Goal: Answer question/provide support: Share knowledge or assist other users

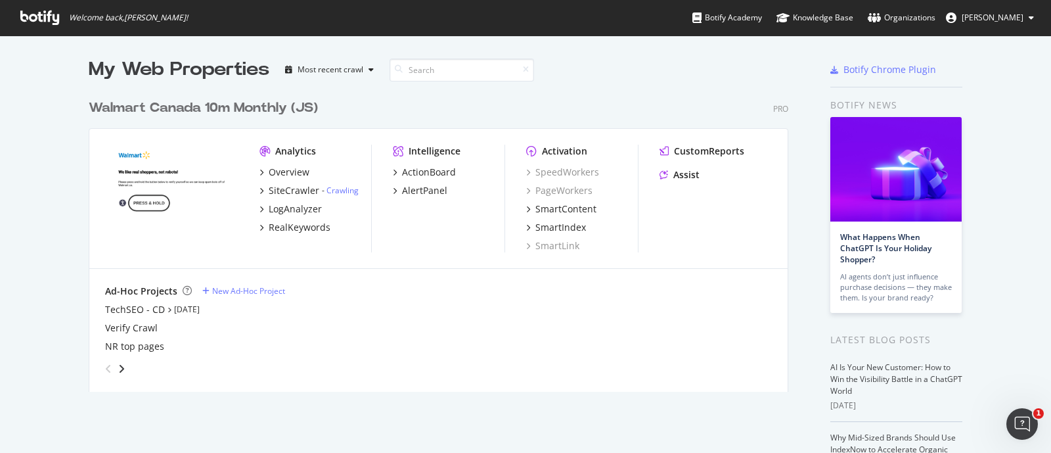
click at [621, 70] on div "My Web Properties Most recent crawl" at bounding box center [400, 69] width 622 height 26
click at [618, 77] on div "My Web Properties Most recent crawl" at bounding box center [400, 69] width 622 height 26
click at [679, 175] on div "Assist" at bounding box center [686, 174] width 26 height 13
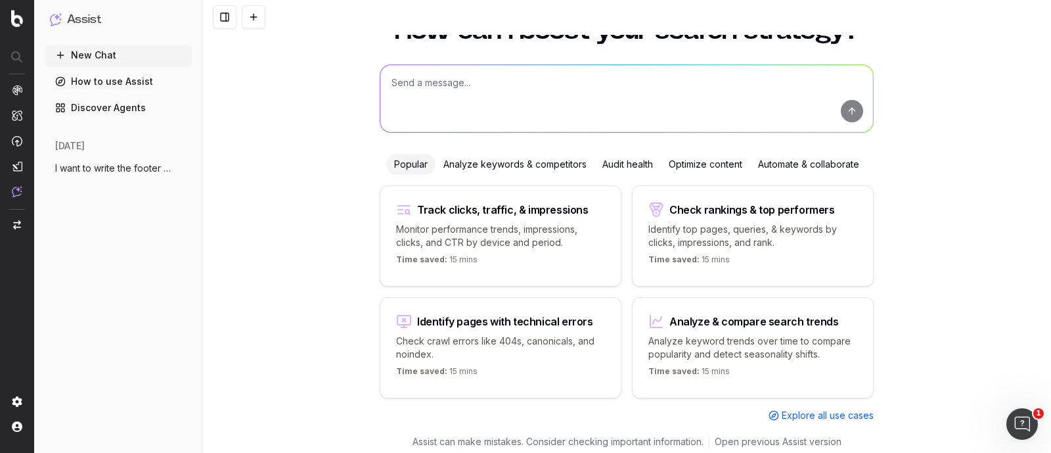
click at [432, 79] on textarea at bounding box center [626, 98] width 493 height 67
click at [120, 162] on span "I want to write the footer text. The foo" at bounding box center [113, 168] width 116 height 13
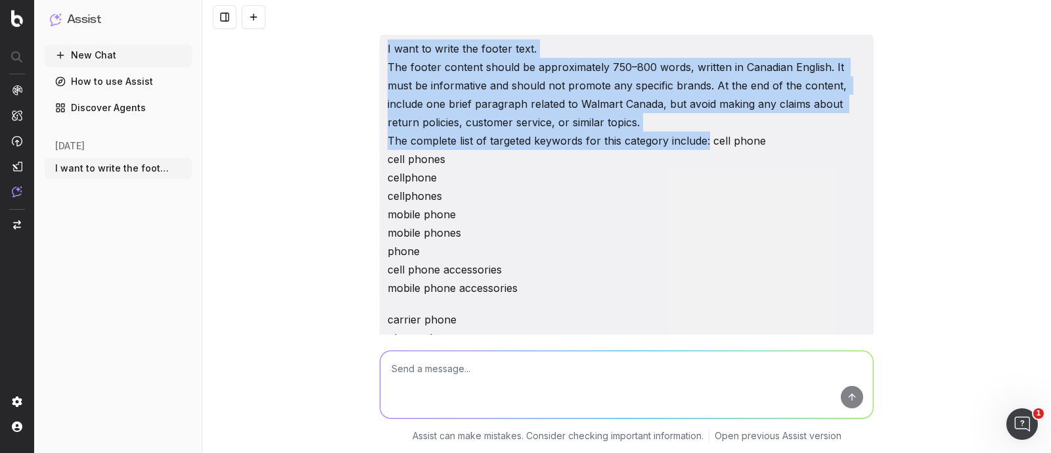
drag, startPoint x: 380, startPoint y: 49, endPoint x: 701, endPoint y: 143, distance: 334.1
click at [407, 70] on p "I want to write the footer text. The footer content should be approximately 750…" at bounding box center [627, 168] width 478 height 258
click at [388, 55] on p "I want to write the footer text. The footer content should be approximately 750…" at bounding box center [627, 168] width 478 height 258
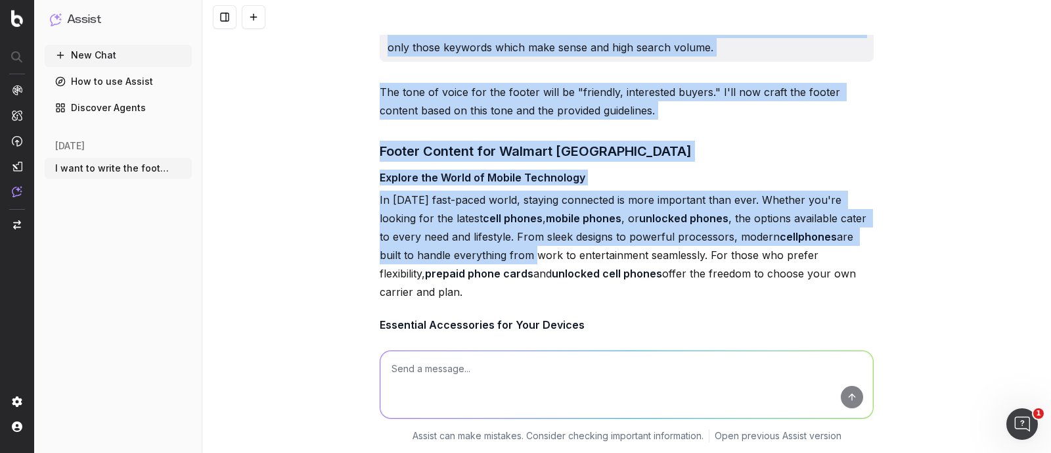
scroll to position [2956, 0]
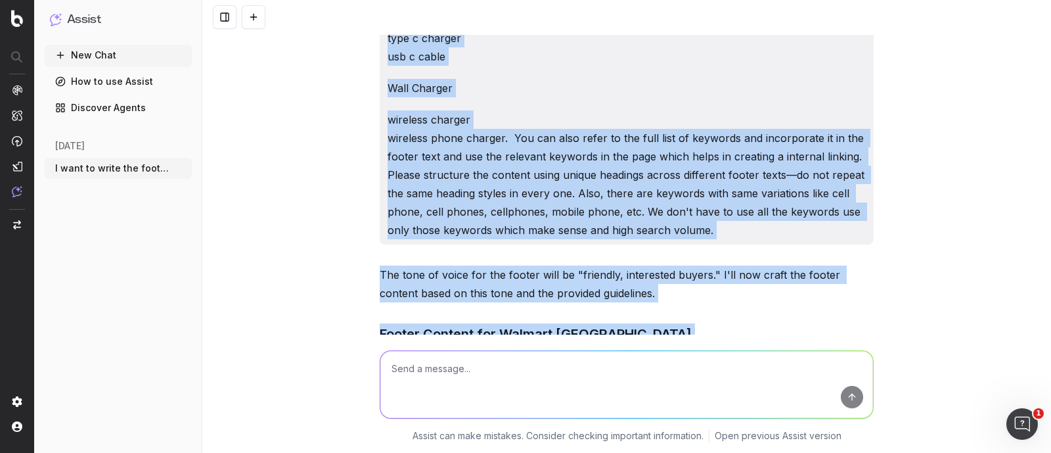
drag, startPoint x: 378, startPoint y: 47, endPoint x: 708, endPoint y: 228, distance: 376.0
copy div "I want to write the footer text. The footer content should be approximately 750…"
click at [104, 51] on button "New Chat" at bounding box center [118, 55] width 147 height 21
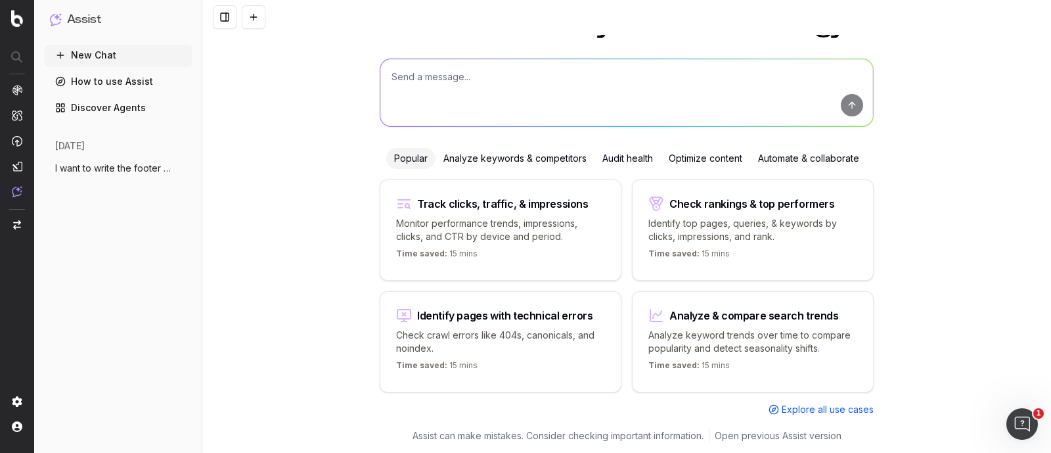
scroll to position [46, 0]
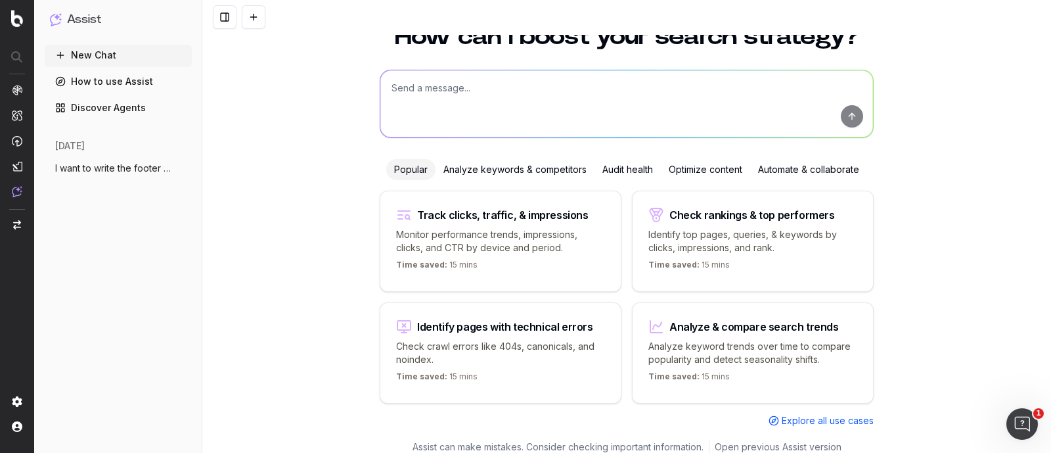
click at [503, 86] on textarea at bounding box center [626, 103] width 493 height 67
paste textarea "I want to write the footer text. The footer content should be approximately 750…"
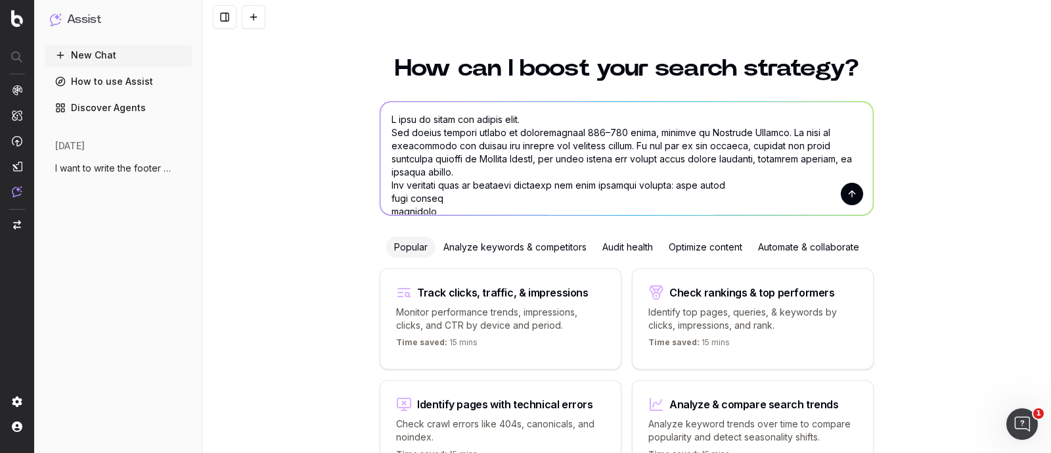
scroll to position [0, 0]
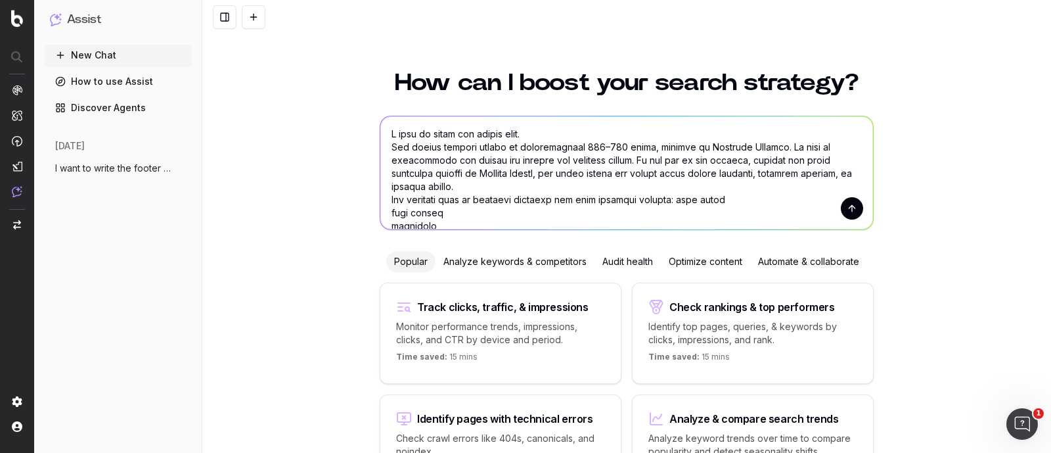
drag, startPoint x: 577, startPoint y: 143, endPoint x: 614, endPoint y: 148, distance: 37.1
click at [614, 148] on textarea at bounding box center [626, 172] width 493 height 113
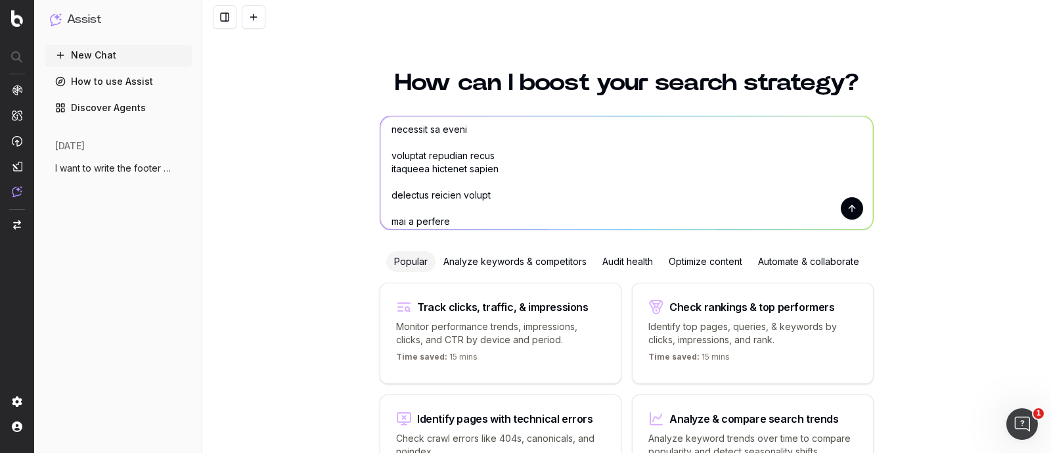
scroll to position [2364, 0]
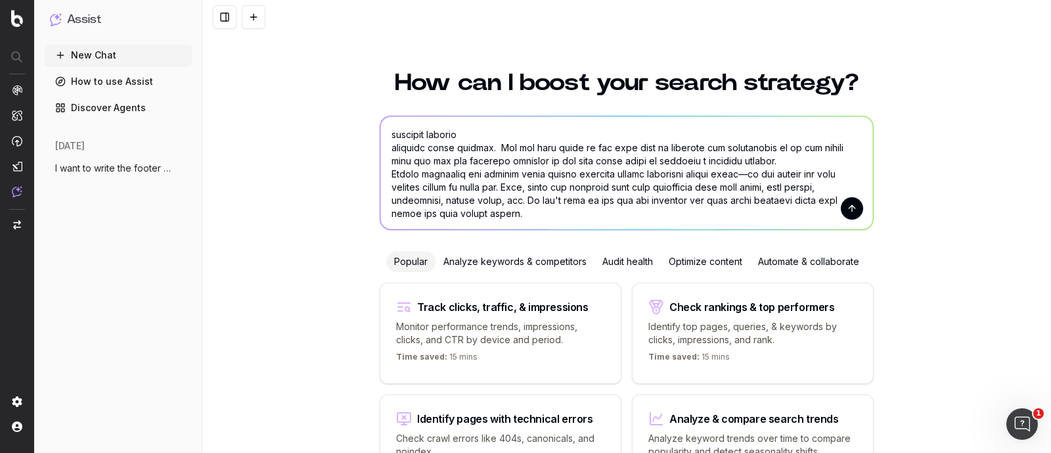
drag, startPoint x: 669, startPoint y: 197, endPoint x: 487, endPoint y: 149, distance: 188.2
click at [487, 149] on textarea at bounding box center [626, 172] width 493 height 113
paste textarea "ipads ipad tablets tablet ipads ipad tablets tablet android tablet accessories …"
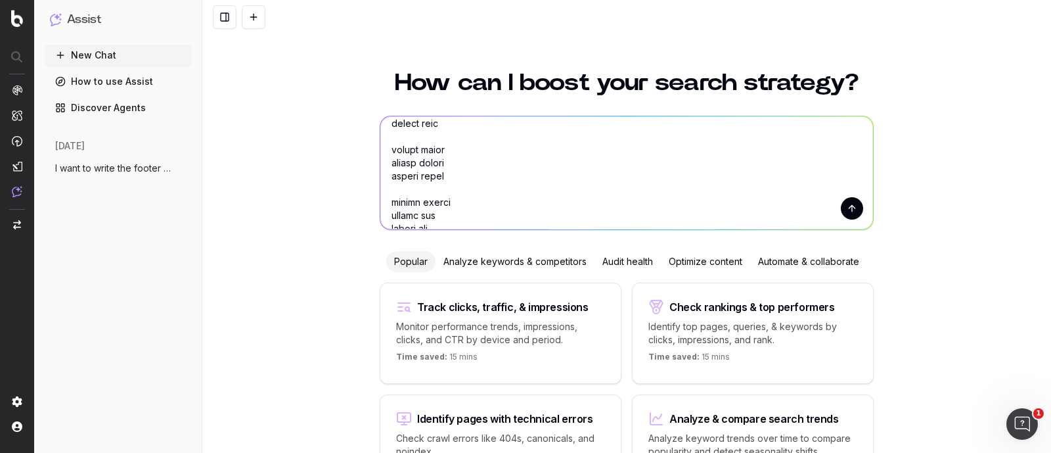
scroll to position [1629, 0]
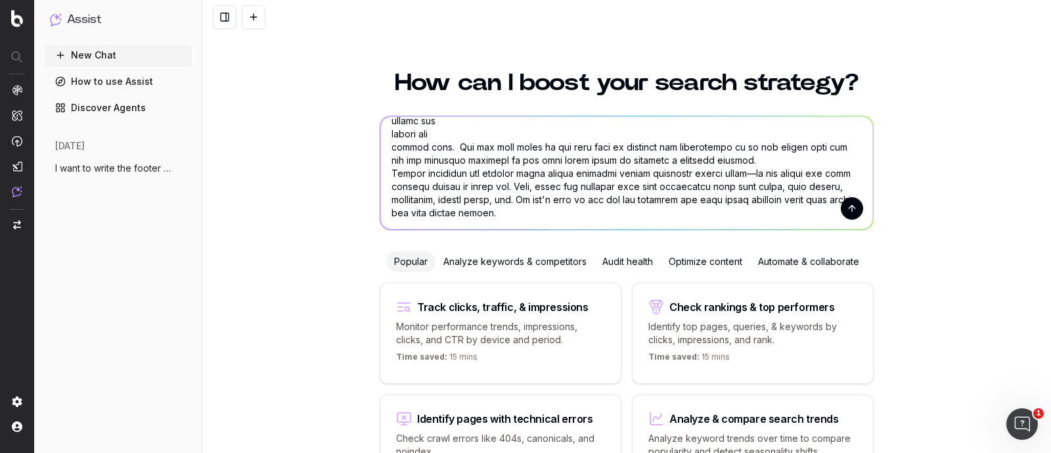
type textarea "I want to write the footer text. The footer content should be approximately 650…"
click at [841, 210] on button "submit" at bounding box center [852, 208] width 22 height 22
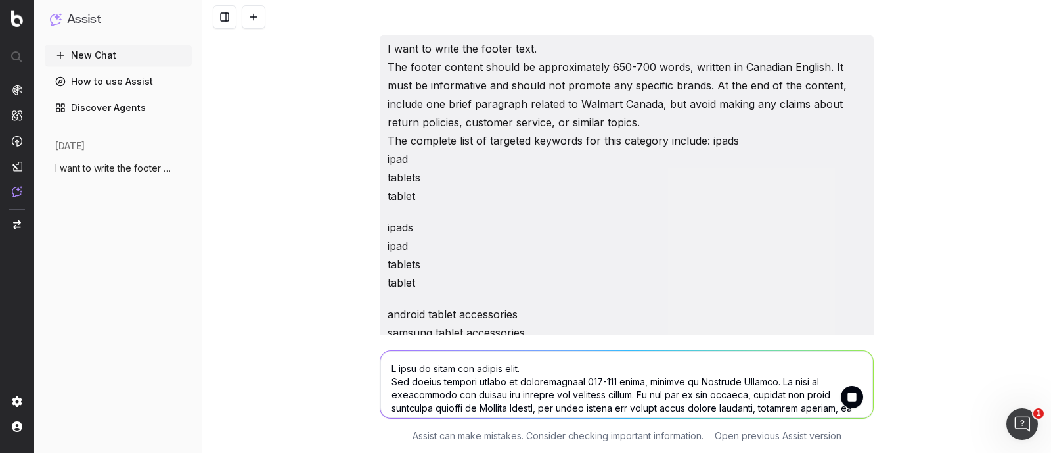
click at [457, 359] on textarea at bounding box center [626, 384] width 493 height 67
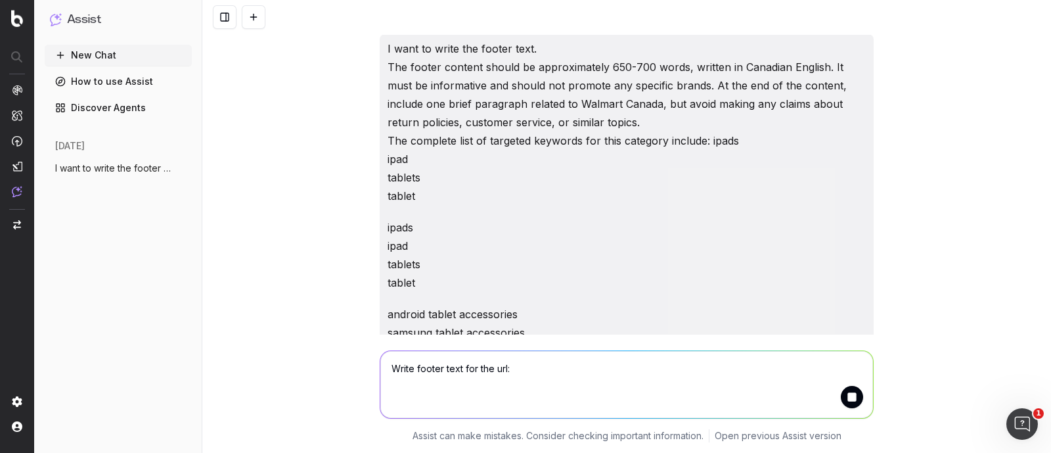
paste textarea "https://www.walmart.ca/en/browse/electronics/ipad-tablets/10003_21017"
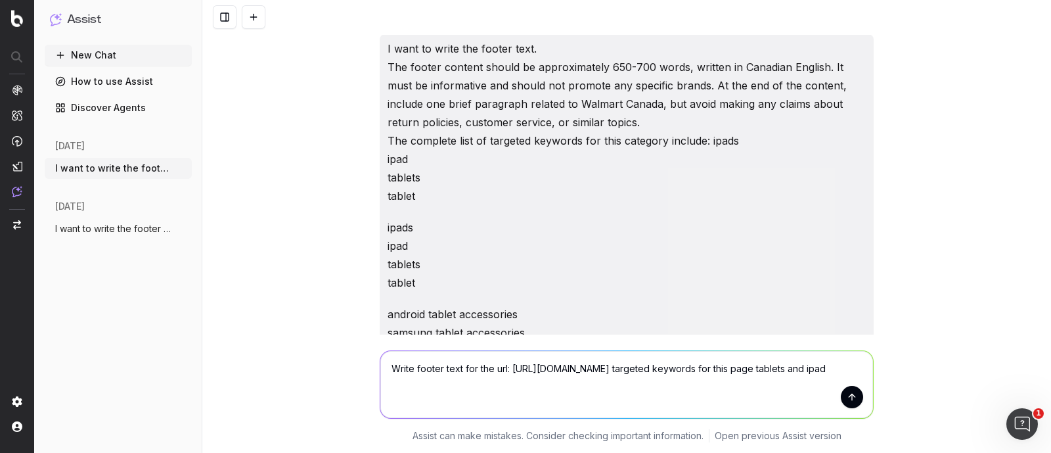
type textarea "Write footer text for the url: https://www.walmart.ca/en/browse/electronics/ipa…"
click at [388, 43] on p "I want to write the footer text. The footer content should be approximately 650…" at bounding box center [627, 122] width 478 height 166
click at [440, 164] on p "I want to write the footer text. The footer content should be approximately 650…" at bounding box center [627, 122] width 478 height 166
click at [484, 97] on p "I want to write the footer text. The footer content should be approximately 650…" at bounding box center [627, 122] width 478 height 166
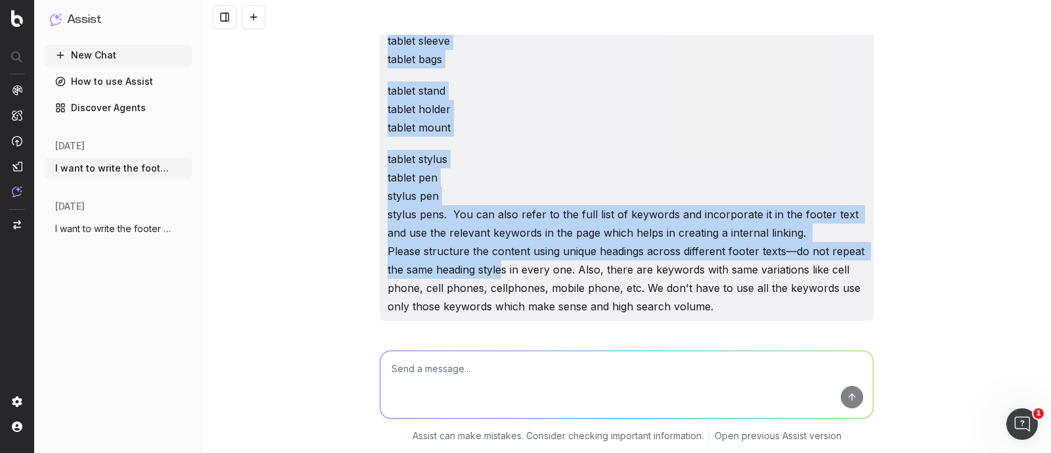
scroll to position [2134, 0]
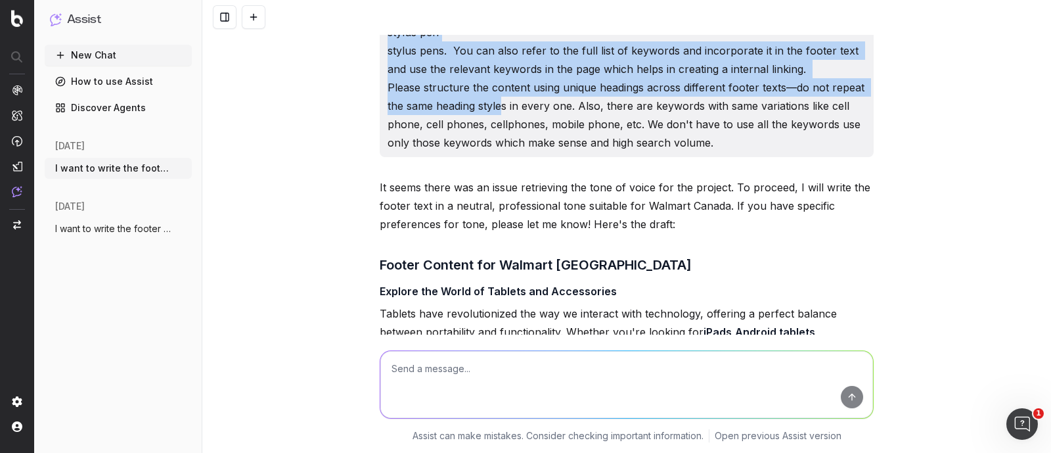
drag, startPoint x: 381, startPoint y: 49, endPoint x: 723, endPoint y: 139, distance: 353.3
copy div "I want to write the footer text. The footer content should be approximately 650…"
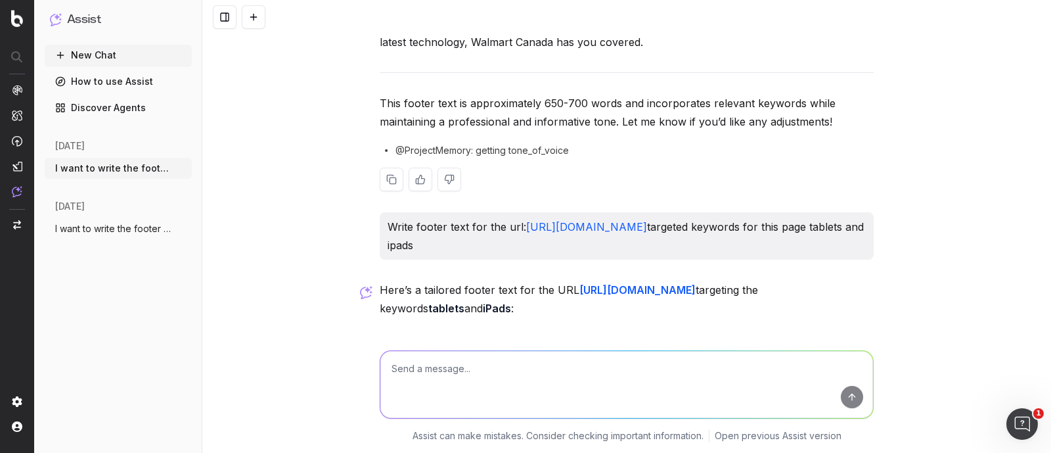
scroll to position [3449, 0]
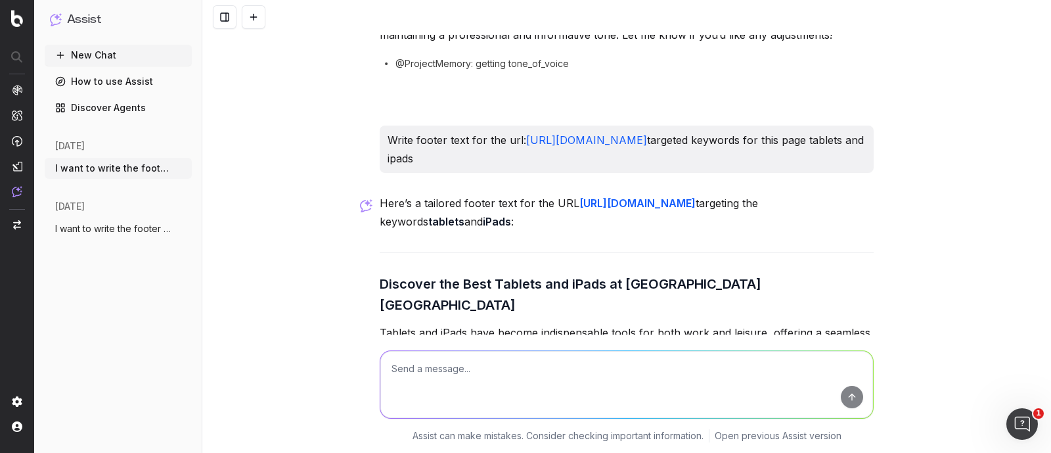
drag, startPoint x: 380, startPoint y: 97, endPoint x: 746, endPoint y: 114, distance: 367.0
click at [746, 125] on div "Write footer text for the url: https://www.walmart.ca/en/browse/electronics/ipa…" at bounding box center [627, 148] width 494 height 47
copy p "Write footer text for the url: https://www.walmart.ca/en/browse/electronics/ipa…"
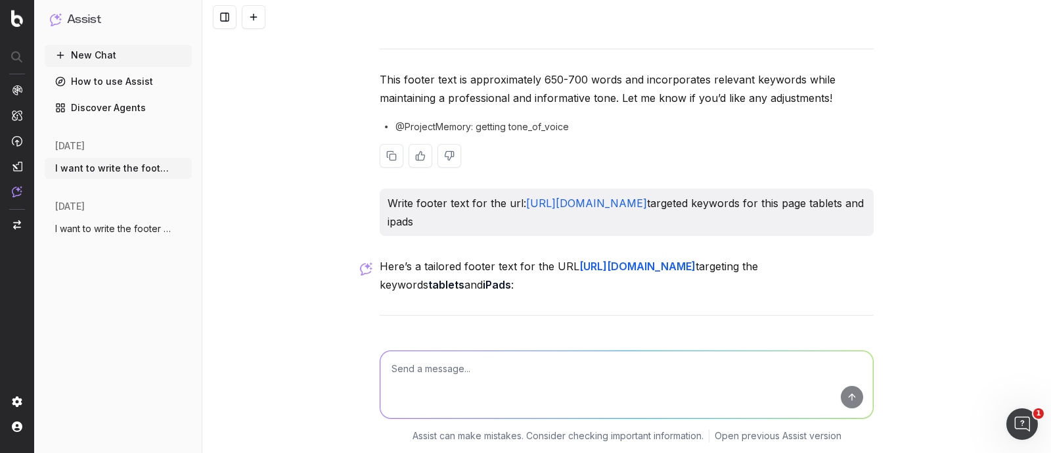
scroll to position [3436, 0]
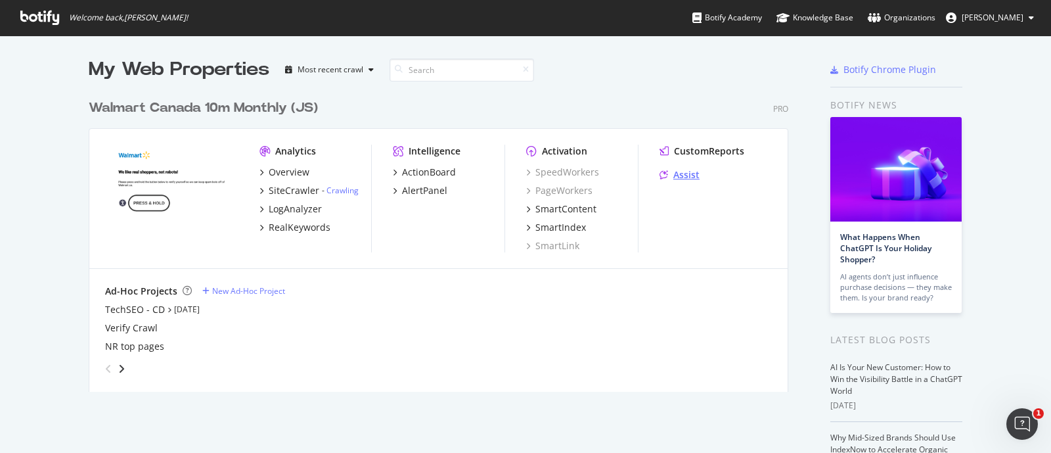
click at [679, 175] on div "Assist" at bounding box center [686, 174] width 26 height 13
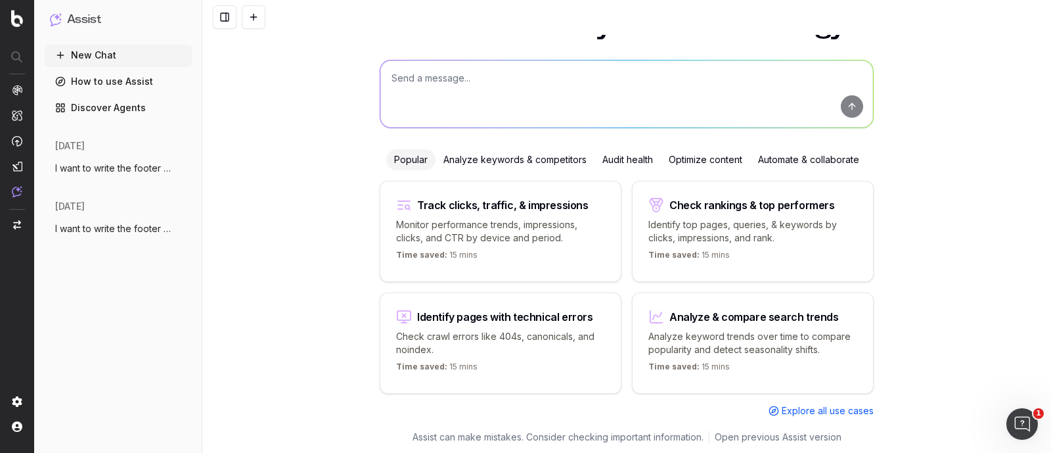
click at [101, 167] on span "I want to write the footer text. The foo" at bounding box center [113, 168] width 116 height 13
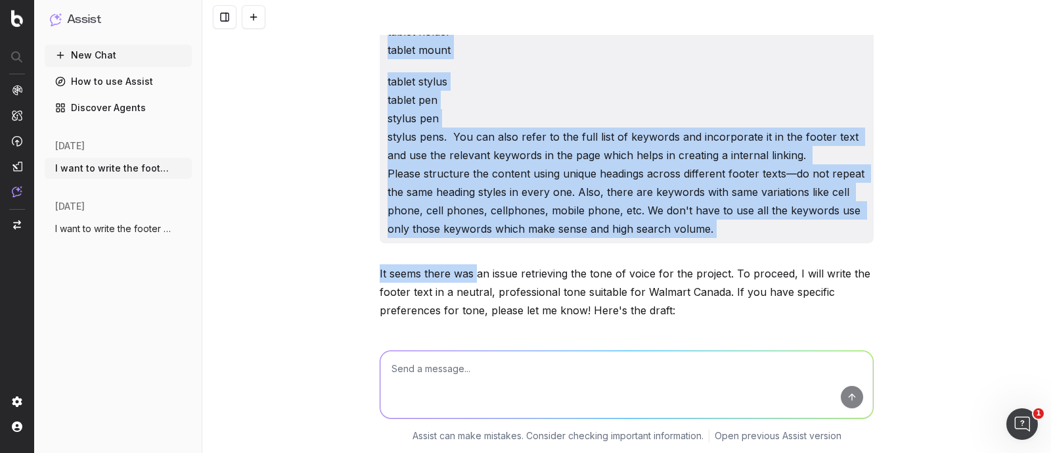
scroll to position [2052, 0]
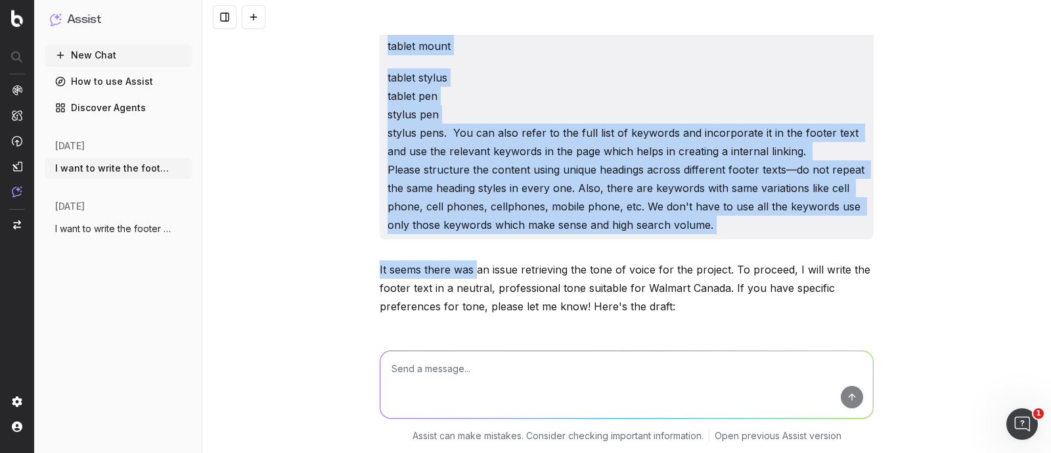
drag, startPoint x: 381, startPoint y: 45, endPoint x: 727, endPoint y: 217, distance: 386.1
copy div "I want to write the footer text. The footer content should be approximately 650…"
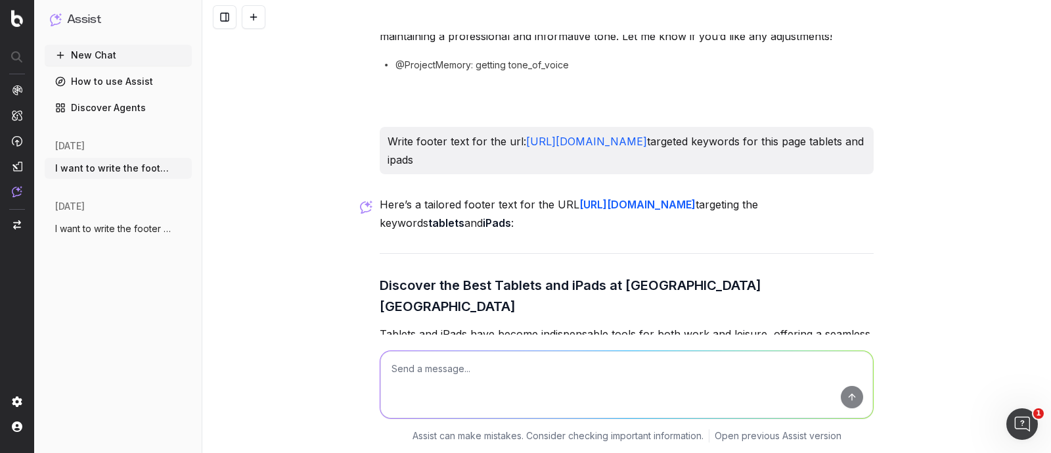
scroll to position [3367, 0]
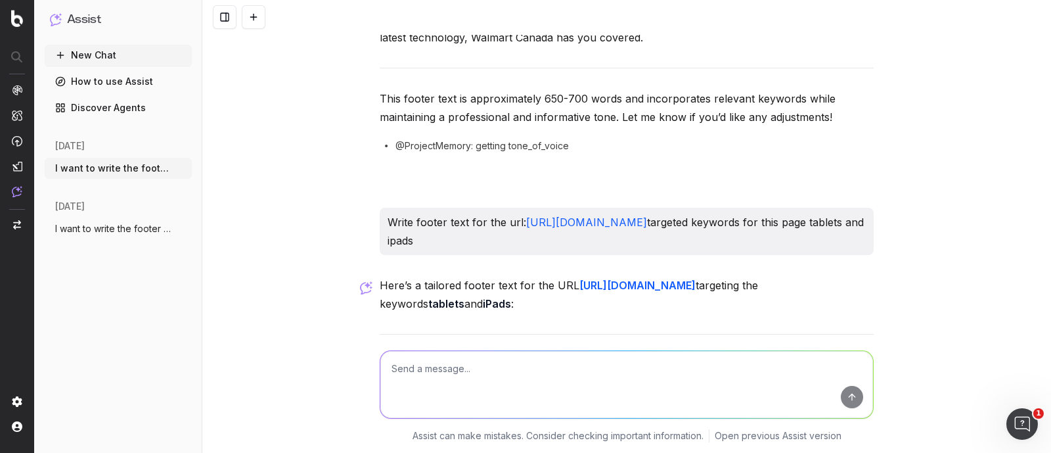
drag, startPoint x: 736, startPoint y: 202, endPoint x: 371, endPoint y: 180, distance: 365.3
copy p "Write footer text for the url: https://www.walmart.ca/en/browse/electronics/ipa…"
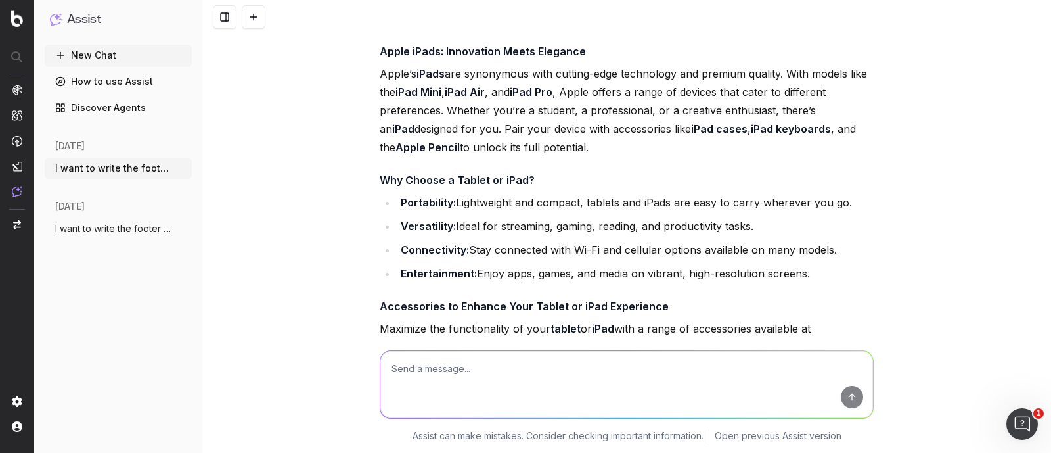
scroll to position [4175, 0]
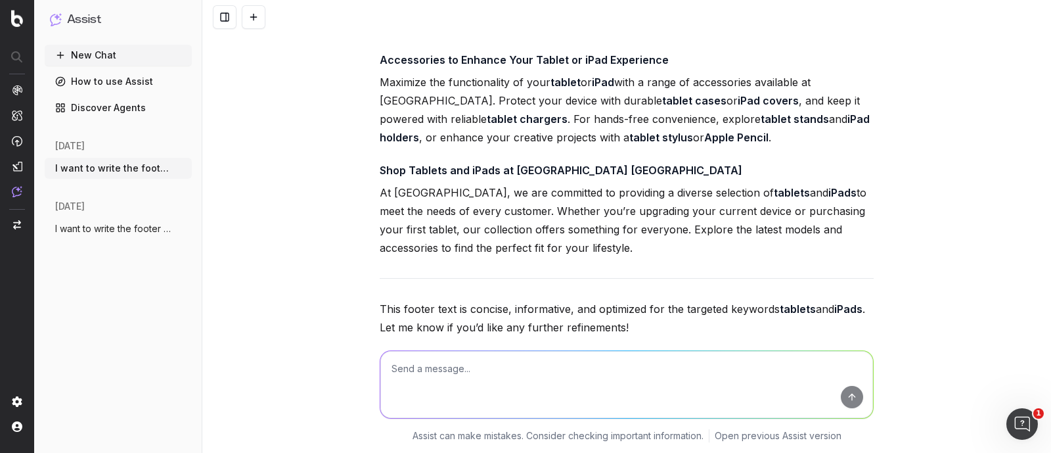
click at [445, 361] on textarea at bounding box center [626, 384] width 493 height 67
paste textarea "write footer text for the url: https://www.walmart.ca/en/browse/electronics/ipa…"
type textarea "write footer text for the url: https://www.walmart.ca/en/browse/electronics/ipa…"
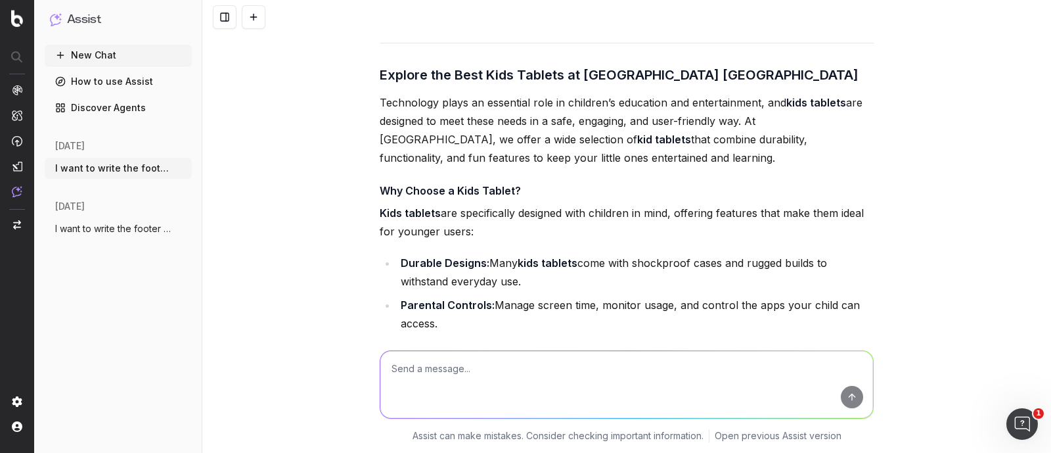
scroll to position [4488, 0]
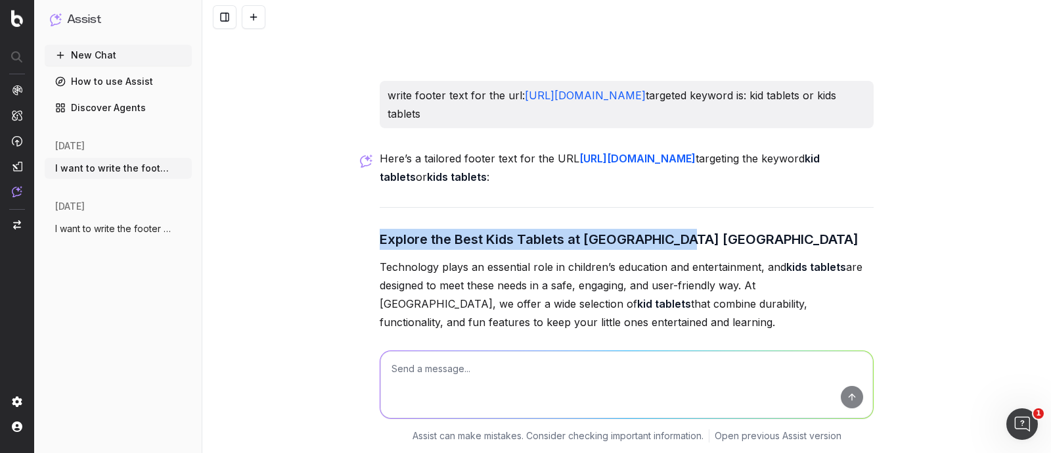
drag, startPoint x: 373, startPoint y: 197, endPoint x: 728, endPoint y: 190, distance: 355.5
copy h3 "Explore the Best Kids Tablets at Walmart Canada"
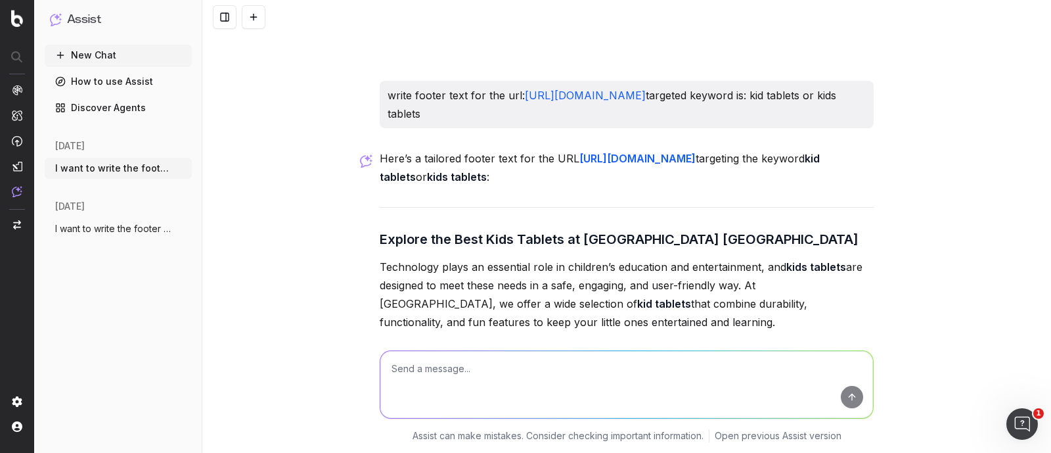
click at [510, 373] on textarea at bounding box center [626, 384] width 493 height 67
paste textarea "Explore the Best Kids Tablets at Walmart Canada"
type textarea "change this heading and dont include walmart canada "Explore the Best Kids Tabl…"
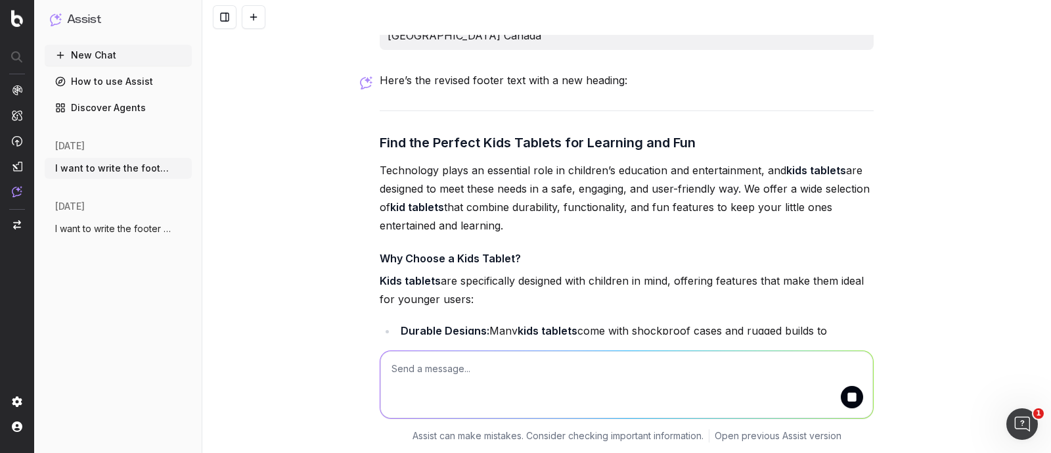
scroll to position [5605, 0]
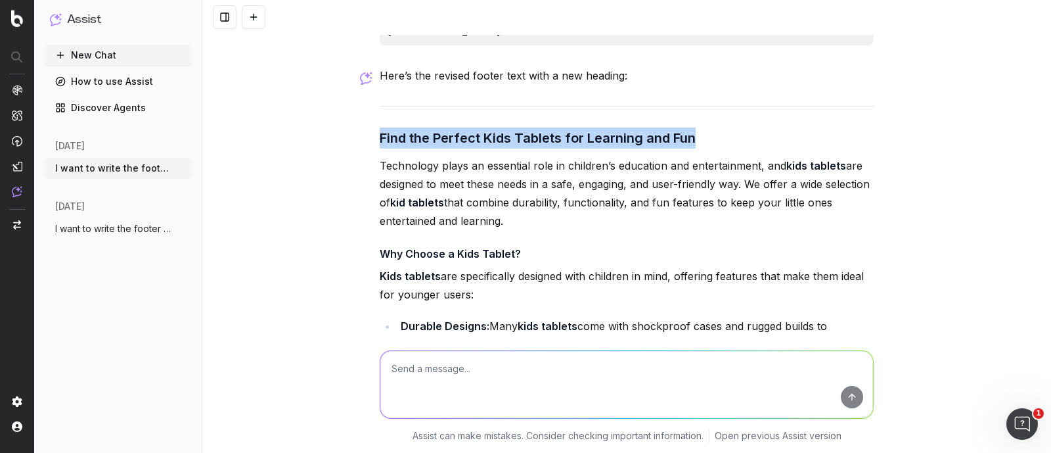
drag, startPoint x: 374, startPoint y: 89, endPoint x: 726, endPoint y: 82, distance: 351.6
copy h3 "Find the Perfect Kids Tablets for Learning and Fun"
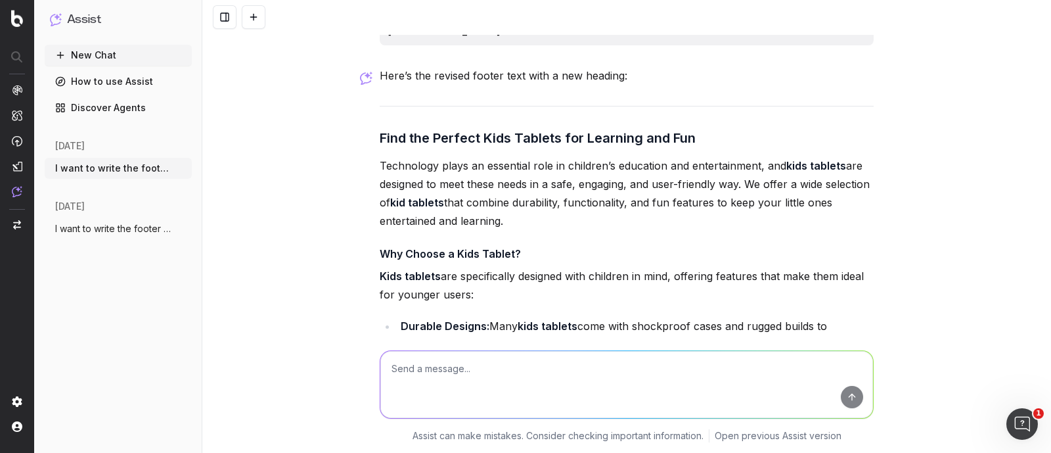
click at [535, 156] on p "Technology plays an essential role in children’s education and entertainment, a…" at bounding box center [627, 193] width 494 height 74
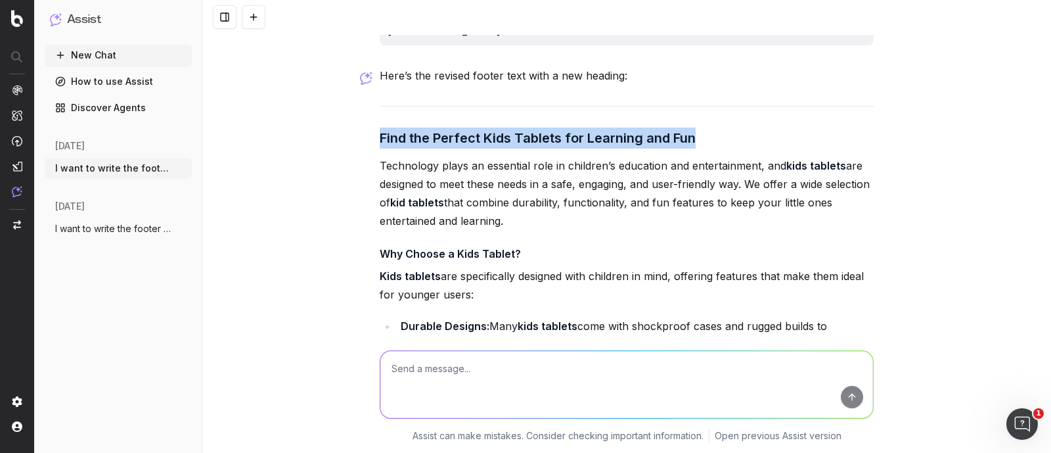
drag, startPoint x: 370, startPoint y: 93, endPoint x: 711, endPoint y: 84, distance: 341.7
copy h3 "Find the Perfect Kids Tablets for Learning and Fun"
drag, startPoint x: 386, startPoint y: 126, endPoint x: 524, endPoint y: 175, distance: 146.5
click at [524, 175] on div "I want to write the footer text. The footer content should be approximately 650…" at bounding box center [626, 226] width 849 height 453
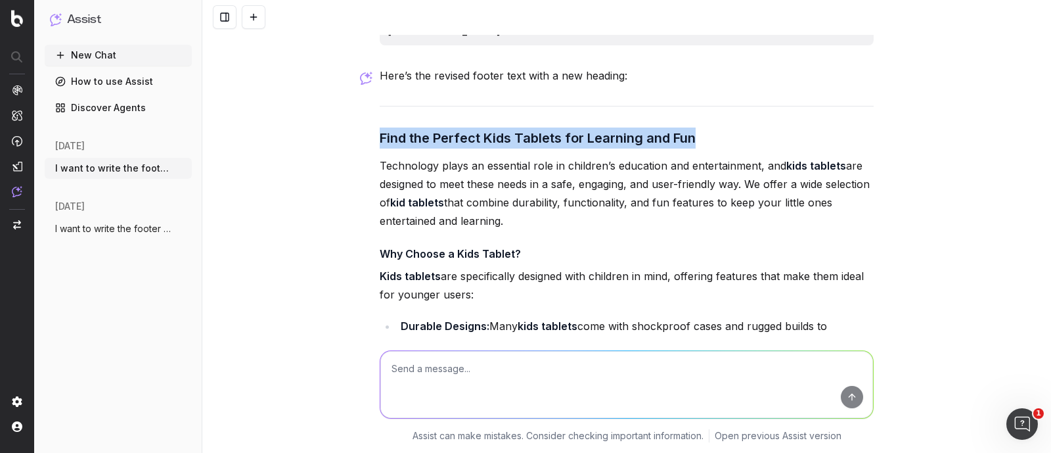
copy p "Technology plays an essential role in children’s education and entertainment, a…"
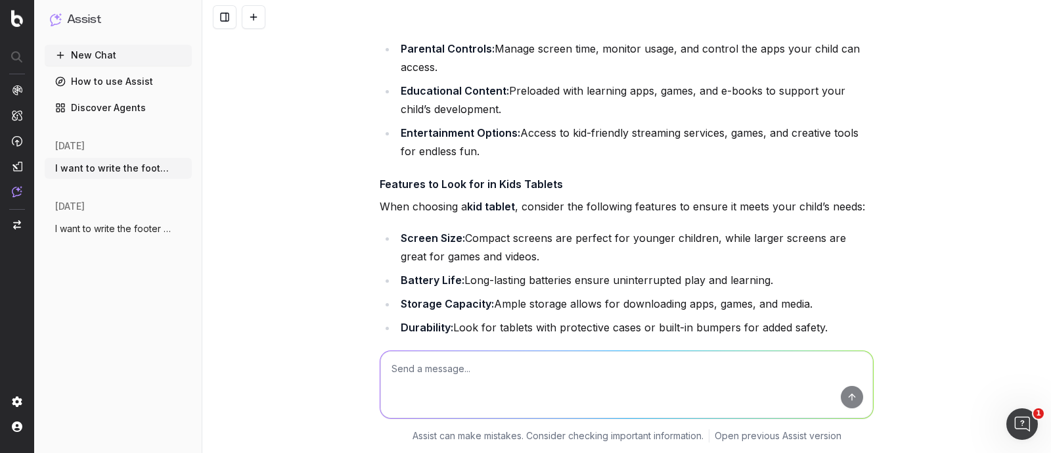
scroll to position [5030, 0]
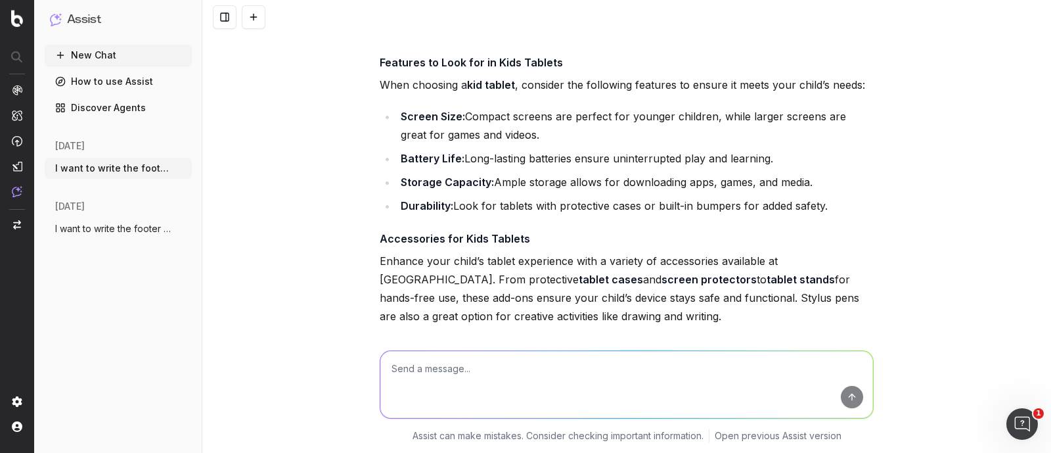
drag, startPoint x: 371, startPoint y: 93, endPoint x: 826, endPoint y: 167, distance: 460.6
copy div "Why Choose a Kids Tablet? Kids tablets are specifically designed with children …"
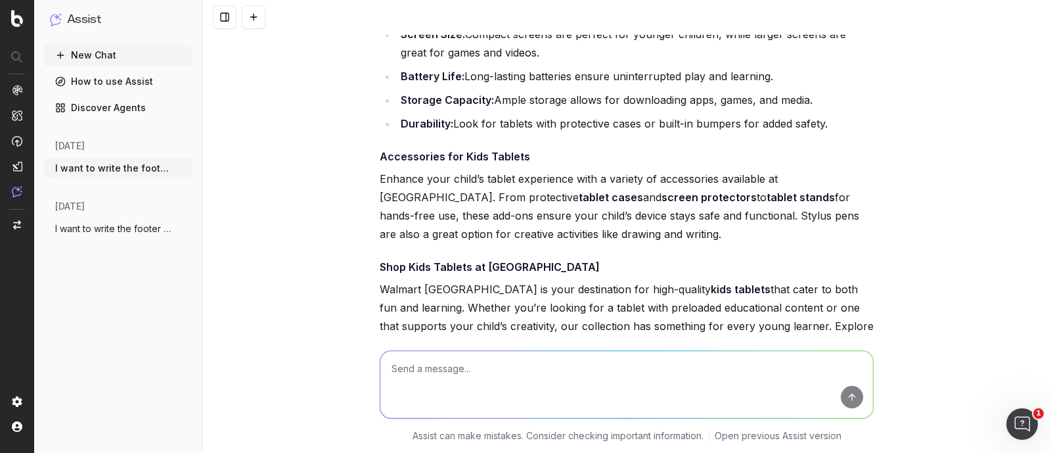
drag, startPoint x: 376, startPoint y: 120, endPoint x: 715, endPoint y: 298, distance: 382.9
click at [715, 298] on div "Here’s a tailored footer text for the URL https://www.walmart.ca/en/browse/elec…" at bounding box center [627, 8] width 494 height 966
copy div "Accessories for Kids Tablets Enhance your child’s tablet experience with a vari…"
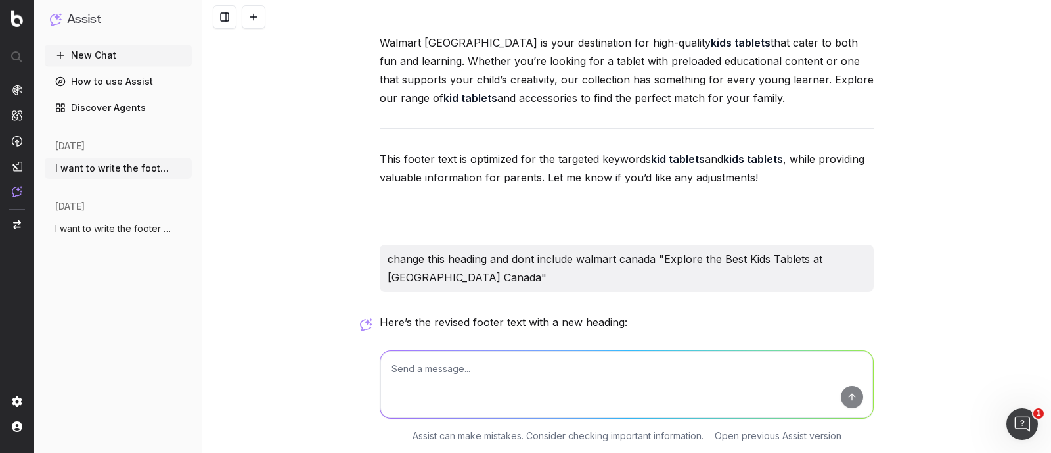
click at [503, 388] on textarea at bounding box center [626, 384] width 493 height 67
paste textarea "write footer text for the url: https://www.walmart.ca/en/browse/electronics/ipa…"
type textarea "write footer text for the url: https://www.walmart.ca/en/browse/electronics/ipa…"
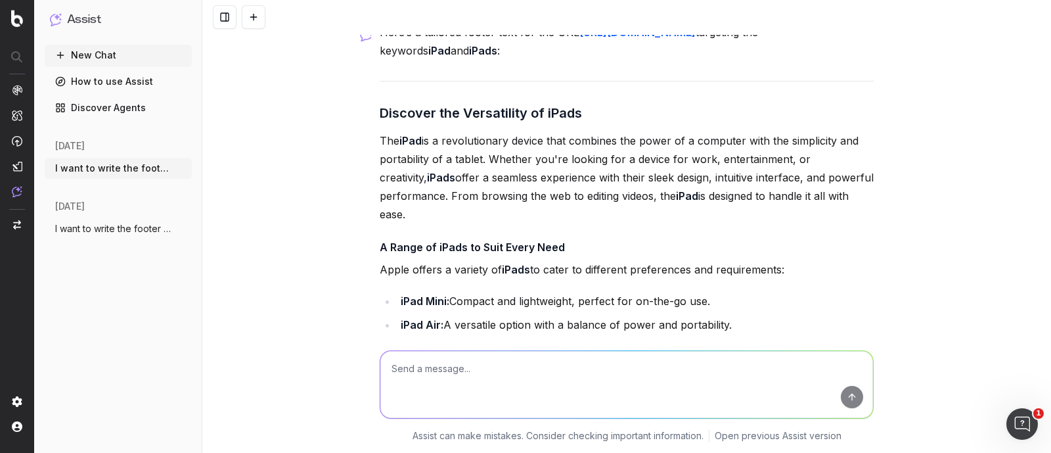
scroll to position [6639, 0]
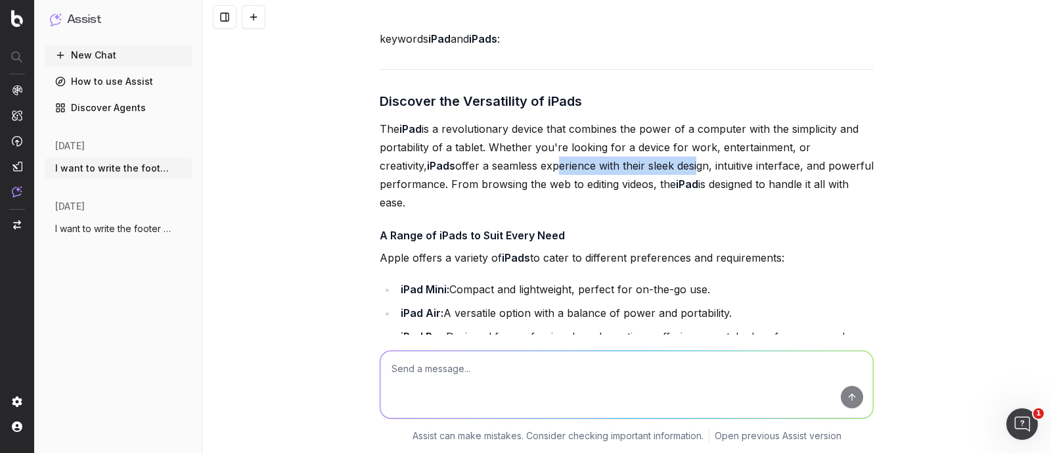
drag, startPoint x: 503, startPoint y: 167, endPoint x: 642, endPoint y: 166, distance: 139.3
click at [642, 166] on p "The iPad is a revolutionary device that combines the power of a computer with t…" at bounding box center [627, 166] width 494 height 92
click at [427, 172] on p "The iPad is a revolutionary device that combines the power of a computer with t…" at bounding box center [627, 166] width 494 height 92
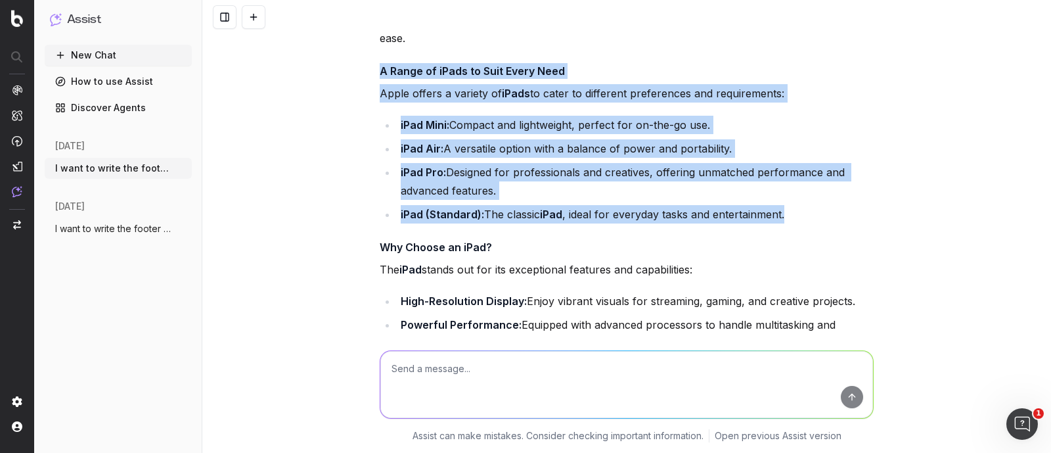
drag, startPoint x: 374, startPoint y: 64, endPoint x: 822, endPoint y: 199, distance: 467.4
click at [822, 199] on div "Here’s a tailored footer text for the URL https://www.walmart.ca/en/browse/elec…" at bounding box center [627, 338] width 494 height 982
copy div "A Range of iPads to Suit Every Need Apple offers a variety of iPads to cater to…"
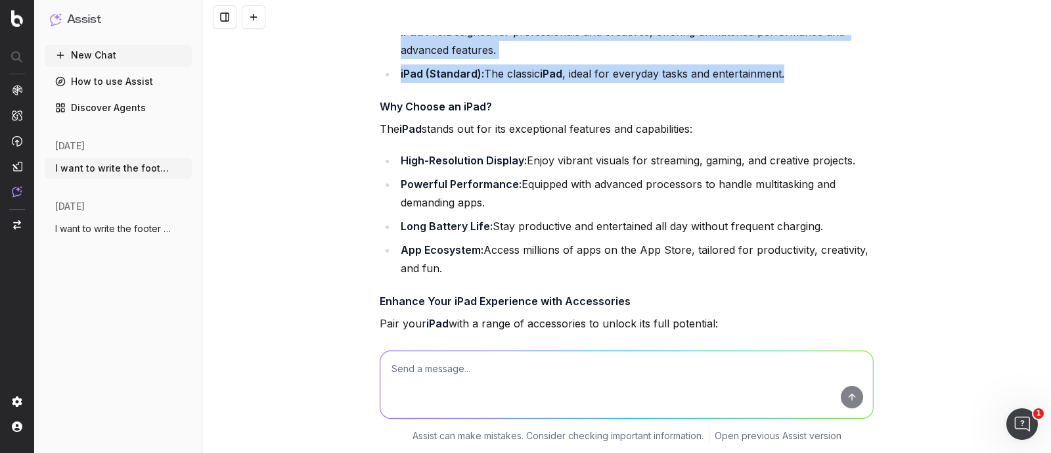
scroll to position [6968, 0]
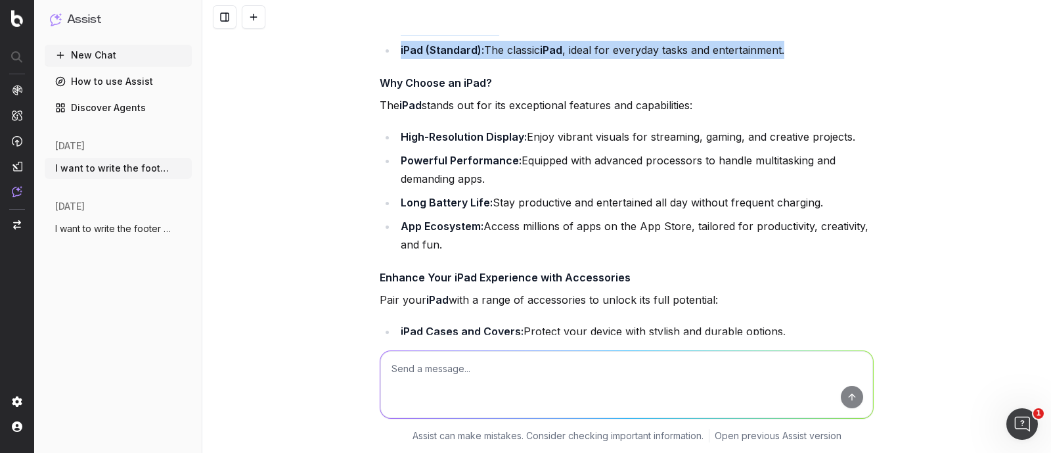
drag, startPoint x: 364, startPoint y: 70, endPoint x: 480, endPoint y: 244, distance: 209.0
click at [480, 244] on div "I want to write the footer text. The footer content should be approximately 650…" at bounding box center [626, 226] width 849 height 453
copy div "Why Choose an iPad? The iPad stands out for its exceptional features and capabi…"
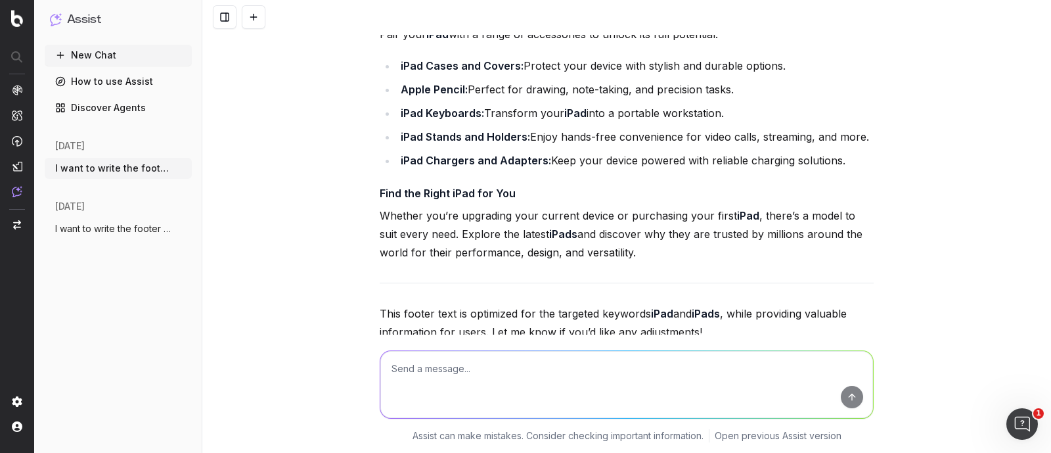
scroll to position [7292, 0]
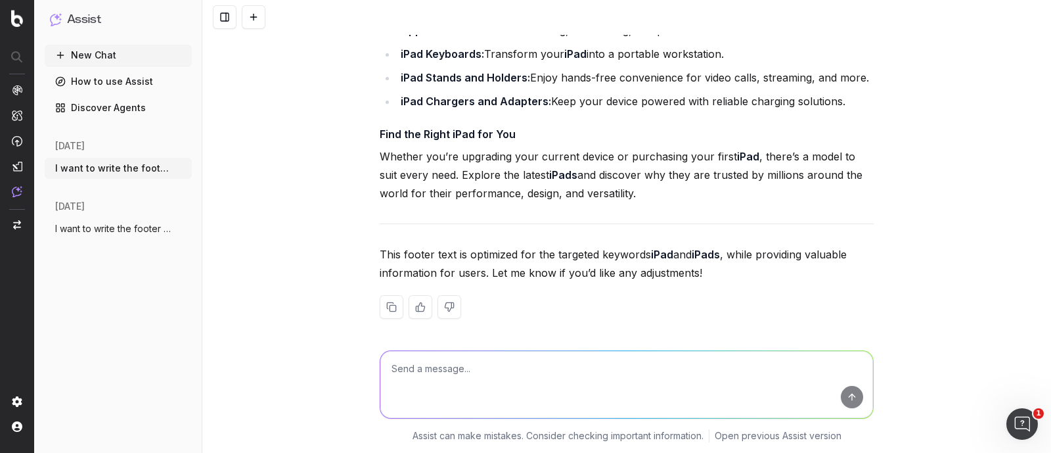
click at [572, 173] on p "Whether you’re upgrading your current device or purchasing your first iPad , th…" at bounding box center [627, 174] width 494 height 55
